Goal: Information Seeking & Learning: Check status

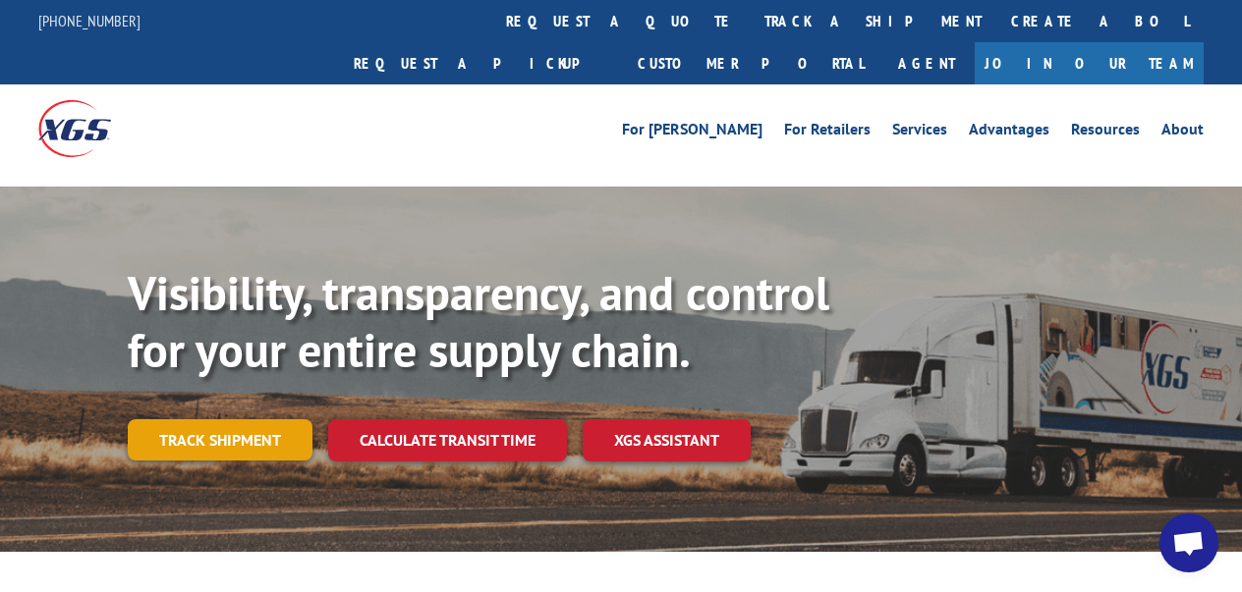
click at [259, 419] on link "Track shipment" at bounding box center [220, 439] width 185 height 41
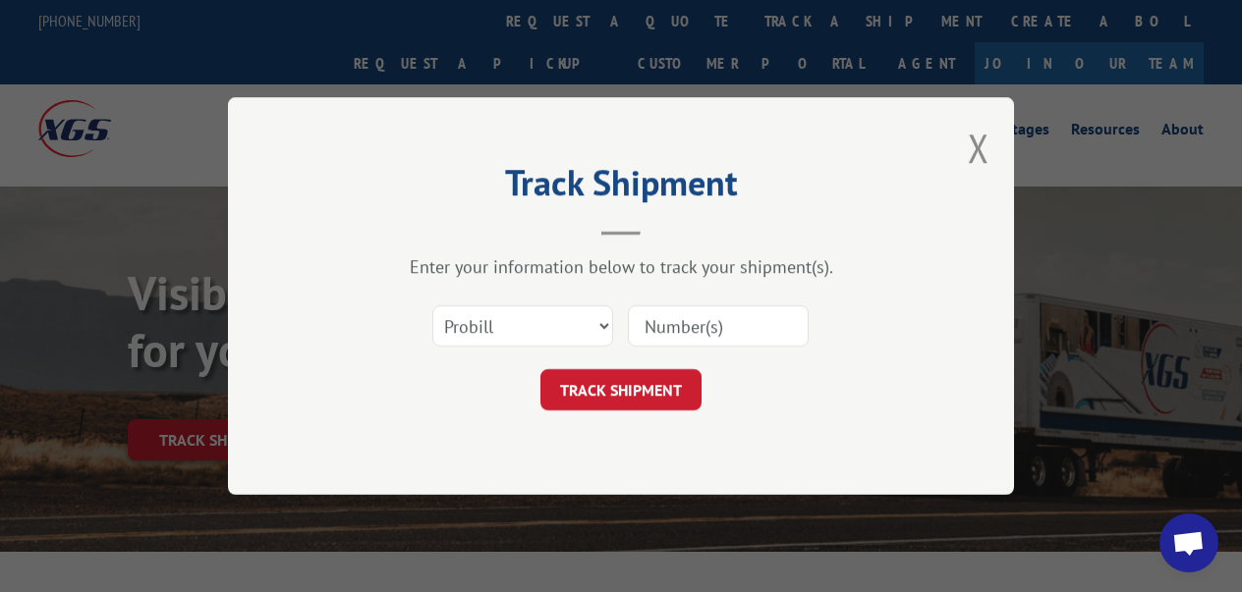
click at [704, 319] on input at bounding box center [718, 325] width 181 height 41
type input "17477470"
click at [637, 407] on div "Track Shipment Enter your information below to track your shipment(s). Select c…" at bounding box center [621, 296] width 786 height 398
click at [633, 387] on button "TRACK SHIPMENT" at bounding box center [620, 389] width 161 height 41
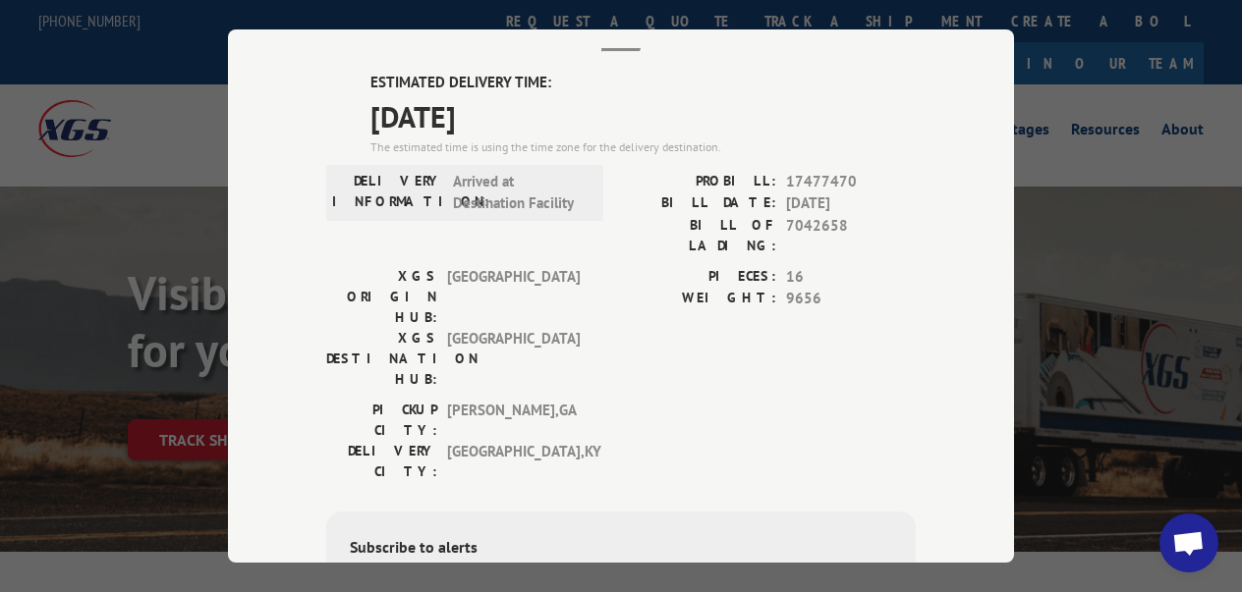
scroll to position [137, 0]
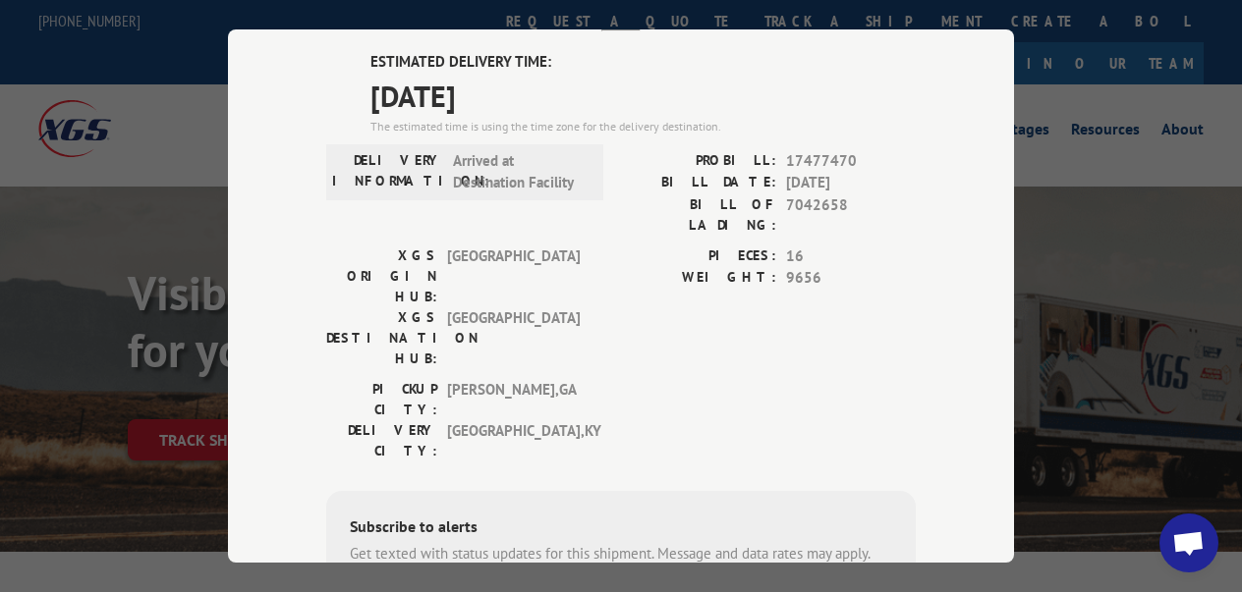
type input "+1 (___) ___-____"
type input "+1 (502) 710-9466"
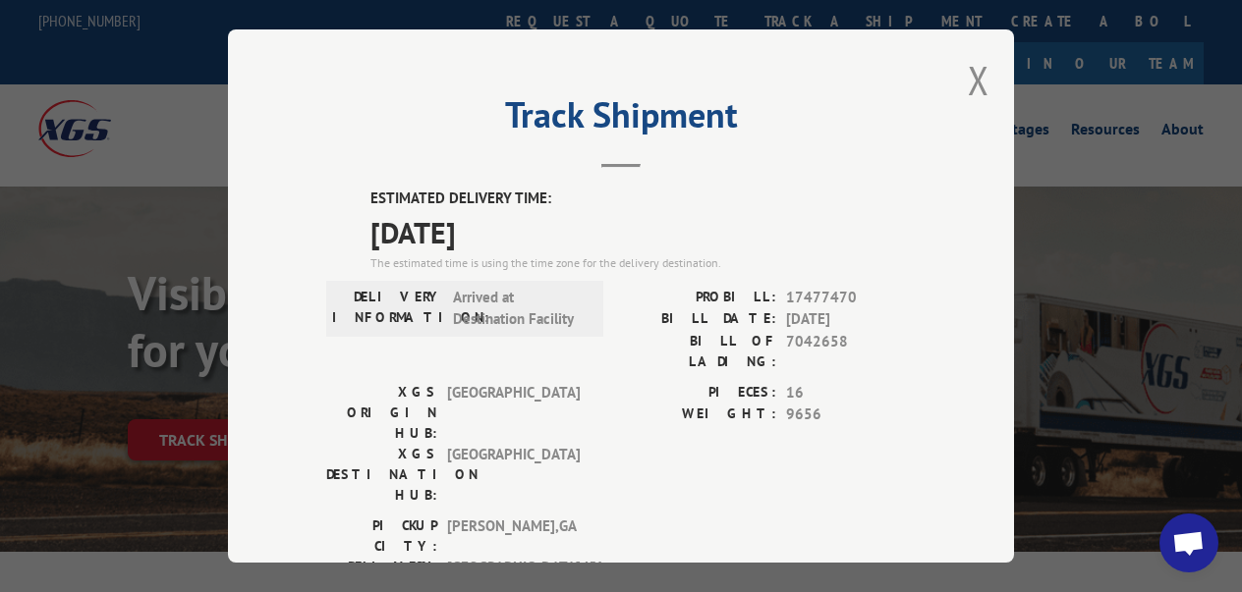
scroll to position [0, 0]
click at [979, 76] on button "Close modal" at bounding box center [979, 80] width 22 height 52
